Goal: Answer question/provide support

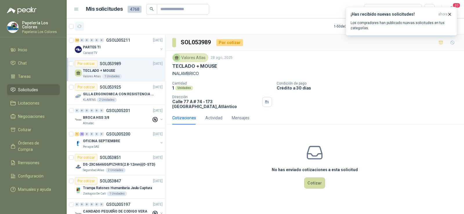
click at [80, 26] on icon "button" at bounding box center [79, 26] width 5 height 5
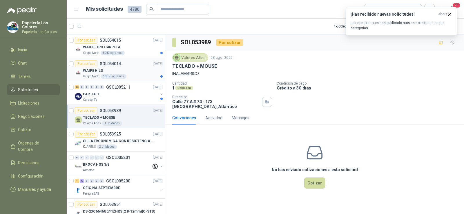
click at [93, 71] on p "WAIPE HILO" at bounding box center [93, 71] width 20 height 6
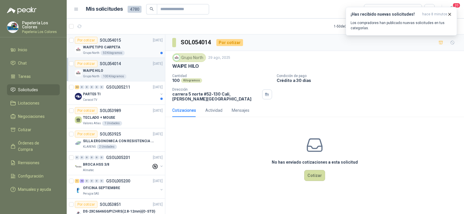
click at [92, 52] on p "Grupo North" at bounding box center [91, 53] width 17 height 5
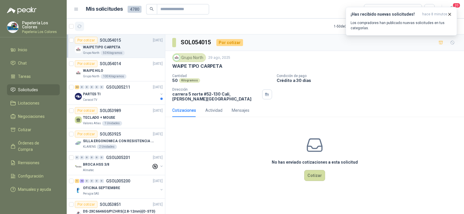
click at [77, 24] on icon "button" at bounding box center [79, 26] width 5 height 5
click at [109, 45] on p "WAIPE TIPO CARPETA" at bounding box center [101, 48] width 37 height 6
click at [104, 48] on p "WAIPE TIPO CARPETA" at bounding box center [101, 48] width 37 height 6
click at [310, 170] on button "Cotizar" at bounding box center [314, 175] width 21 height 11
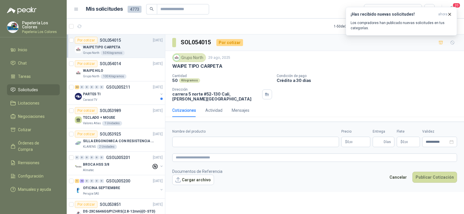
click at [220, 66] on p "WAIPE TIPO CARPETA" at bounding box center [197, 66] width 50 height 6
drag, startPoint x: 221, startPoint y: 66, endPoint x: 170, endPoint y: 66, distance: 50.8
click at [170, 66] on div "Grupo North [DATE] WAIPE TIPO CARPETA Cantidad 50 Kilogramos Condición de pago …" at bounding box center [314, 77] width 299 height 53
copy p "WAIPE TIPO CARPETA"
click at [214, 142] on input "Nombre del producto" at bounding box center [255, 142] width 167 height 10
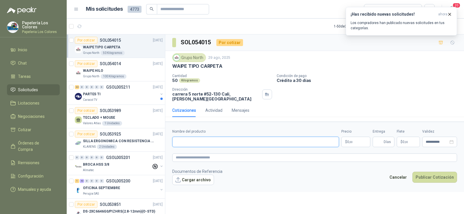
paste input "**********"
type input "**********"
click at [378, 140] on input "Entrega" at bounding box center [379, 142] width 6 height 10
type input "*"
click at [347, 139] on body "Papelería Los Colores Papeleria Los Colores Inicio Chat Tareas Solicitudes Lici…" at bounding box center [232, 107] width 464 height 214
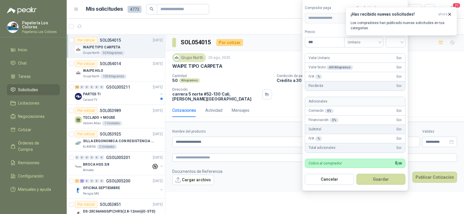
click at [403, 36] on div "¡Has recibido nuevas solicitudes! ahora Los compradores han publicado nuevas so…" at bounding box center [401, 21] width 111 height 29
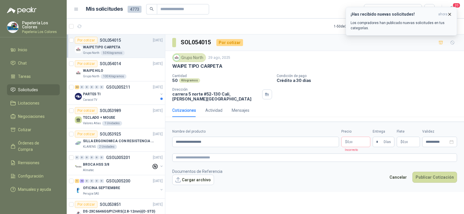
click at [450, 13] on icon "button" at bounding box center [449, 14] width 5 height 5
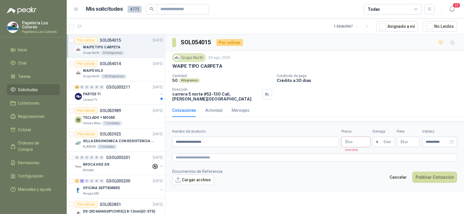
click at [356, 138] on body "Papelería Los Colores Papeleria Los Colores Inicio Chat Tareas Solicitudes Lici…" at bounding box center [232, 107] width 464 height 214
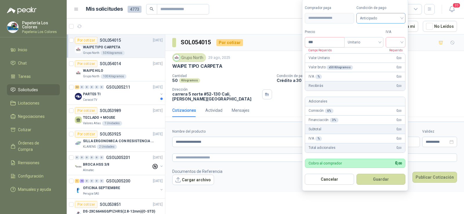
click at [379, 17] on span "Anticipado" at bounding box center [381, 18] width 42 height 9
click at [381, 39] on div "Crédito a 30 días" at bounding box center [382, 39] width 41 height 6
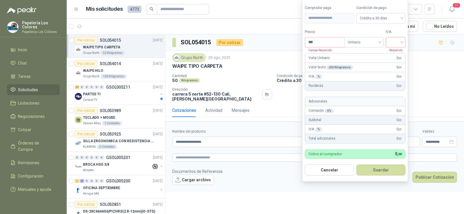
click at [400, 42] on input "search" at bounding box center [395, 41] width 13 height 9
click at [400, 53] on div "19%" at bounding box center [397, 54] width 11 height 6
click at [296, 44] on body "Papelería Los Colores Papeleria Los Colores Inicio Chat Tareas Solicitudes Lici…" at bounding box center [232, 107] width 464 height 214
type input "*******"
click at [384, 170] on button "Guardar" at bounding box center [382, 170] width 50 height 11
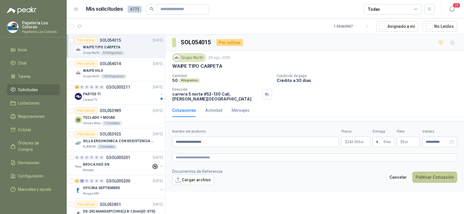
click at [439, 176] on button "Publicar Cotización" at bounding box center [434, 177] width 45 height 11
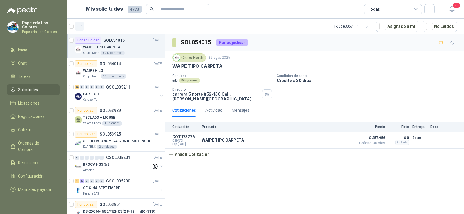
click at [82, 27] on icon "button" at bounding box center [79, 26] width 5 height 5
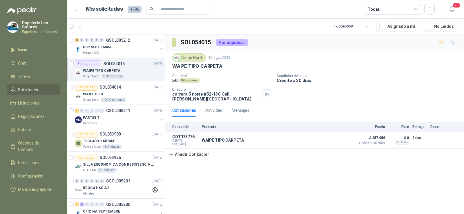
click at [107, 62] on p "SOL054015" at bounding box center [114, 64] width 21 height 4
click at [106, 52] on div "Perugia SAS" at bounding box center [120, 53] width 75 height 5
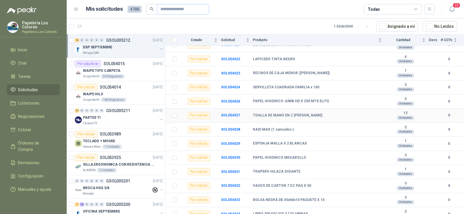
scroll to position [121, 0]
